Goal: Information Seeking & Learning: Learn about a topic

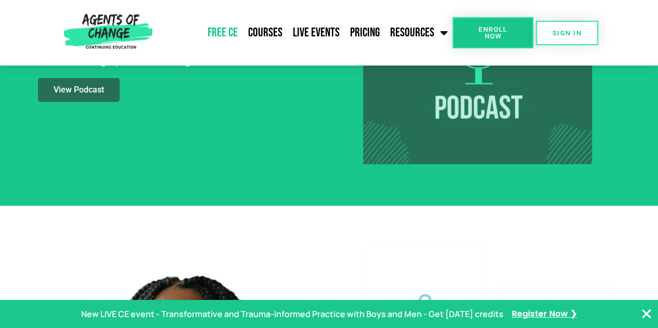
scroll to position [1717, 0]
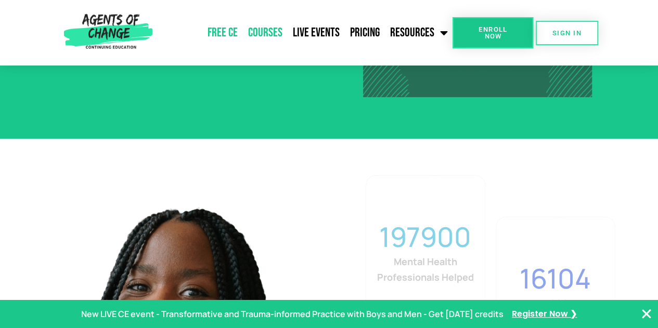
click at [268, 28] on link "Courses" at bounding box center [265, 33] width 45 height 26
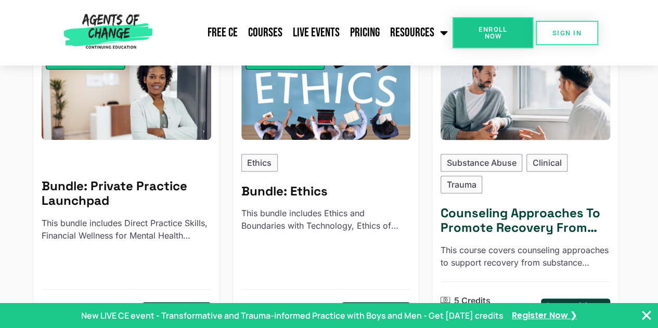
scroll to position [466, 0]
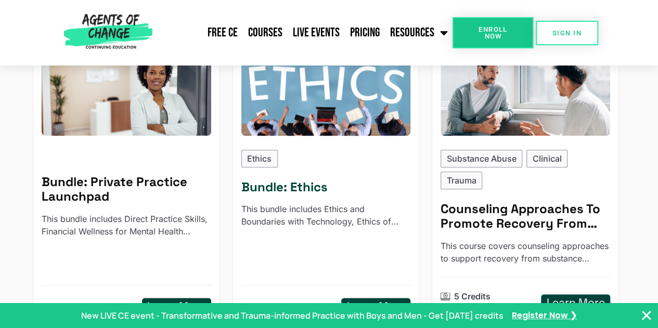
click at [325, 180] on h5 "Bundle: Ethics" at bounding box center [326, 187] width 170 height 15
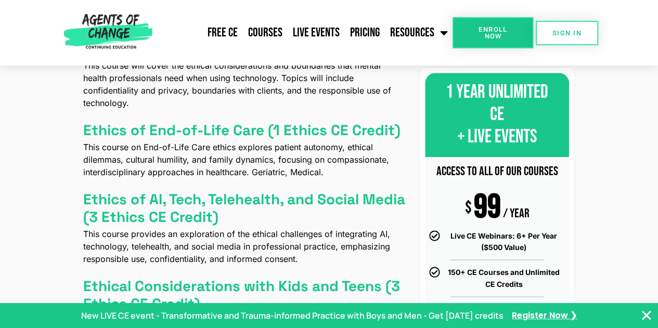
scroll to position [572, 0]
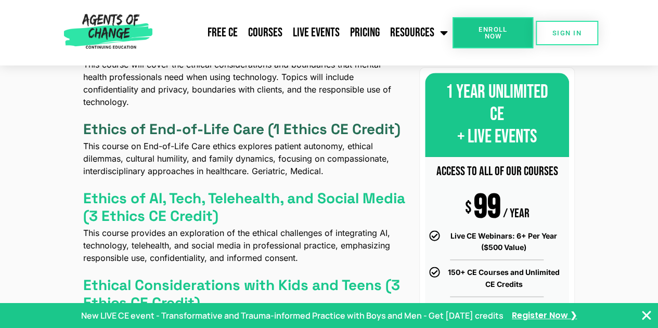
click at [127, 136] on h4 "Ethics of End-of-Life Care (1 Ethics CE Credit)" at bounding box center [241, 130] width 317 height 18
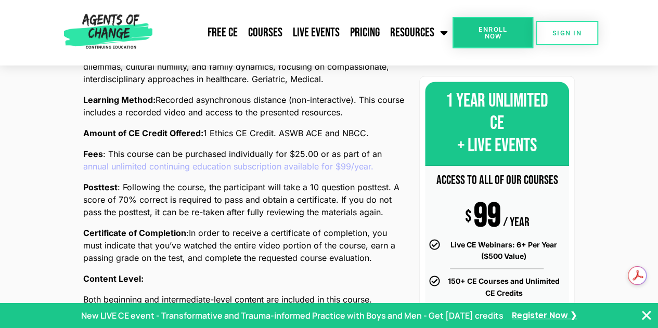
scroll to position [364, 0]
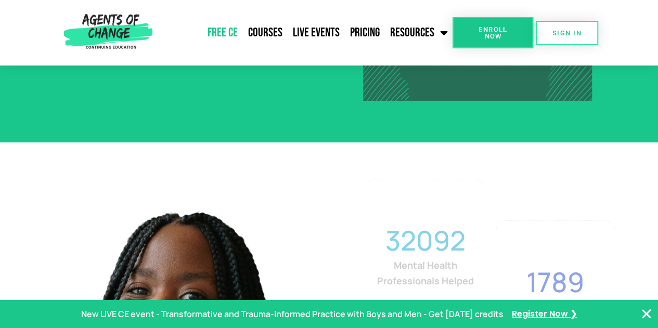
scroll to position [1717, 0]
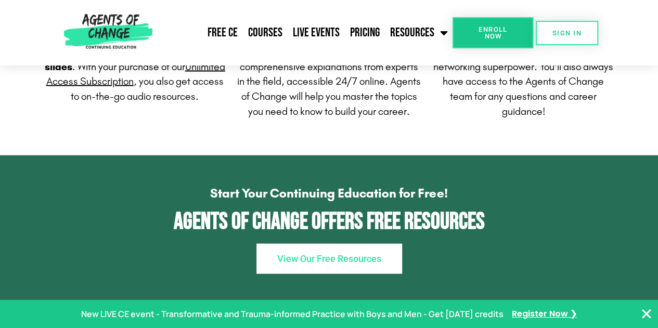
scroll to position [1041, 0]
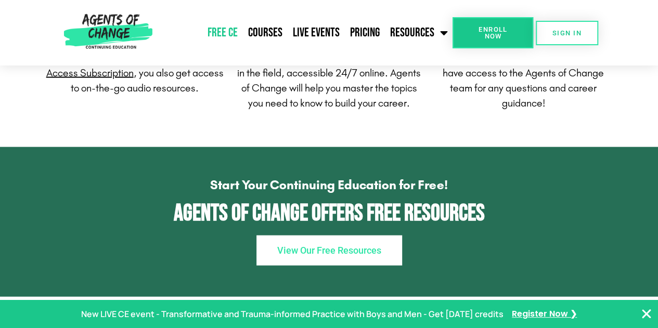
click at [235, 31] on link "Free CE" at bounding box center [222, 33] width 41 height 26
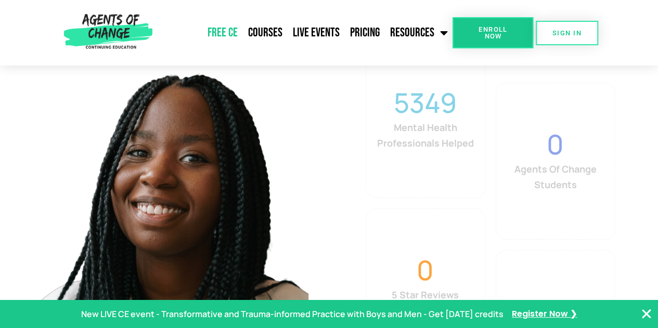
scroll to position [1977, 0]
